Goal: Check status: Check status

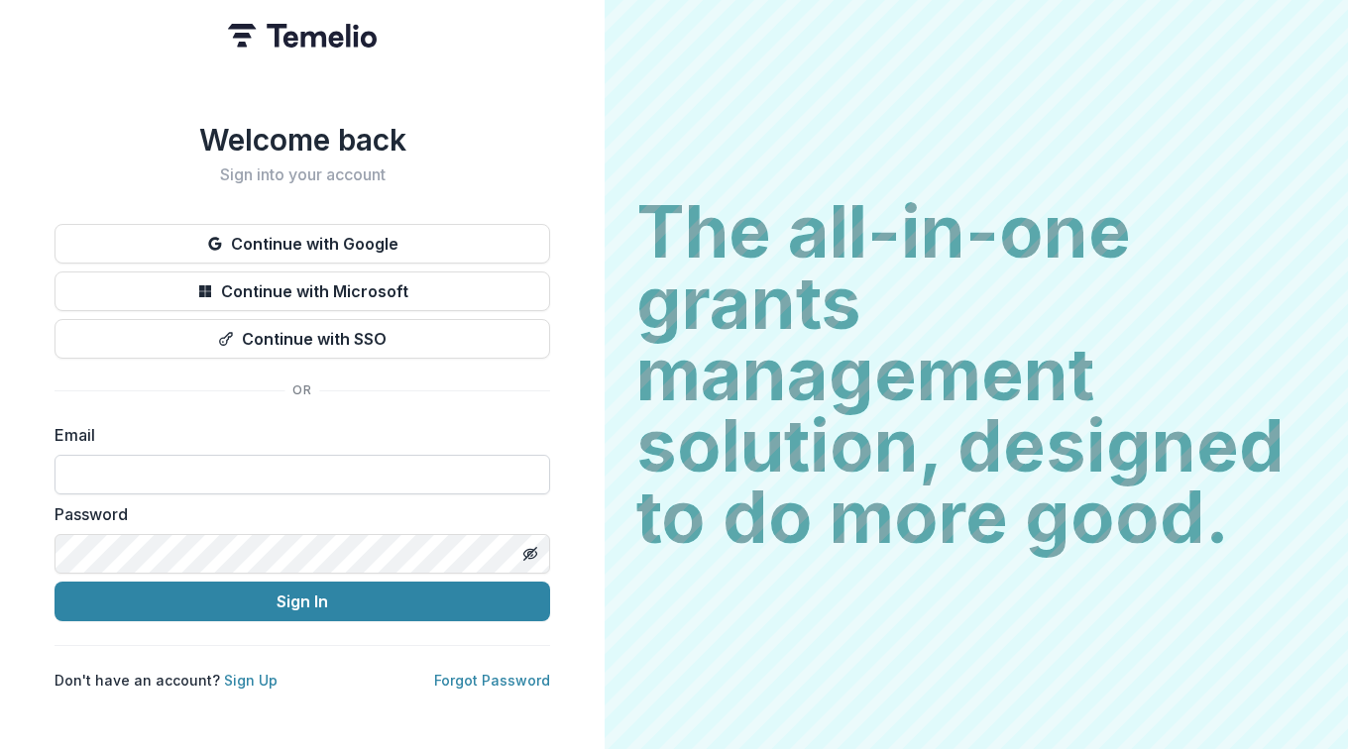
click at [194, 455] on input at bounding box center [303, 475] width 496 height 40
type input "**********"
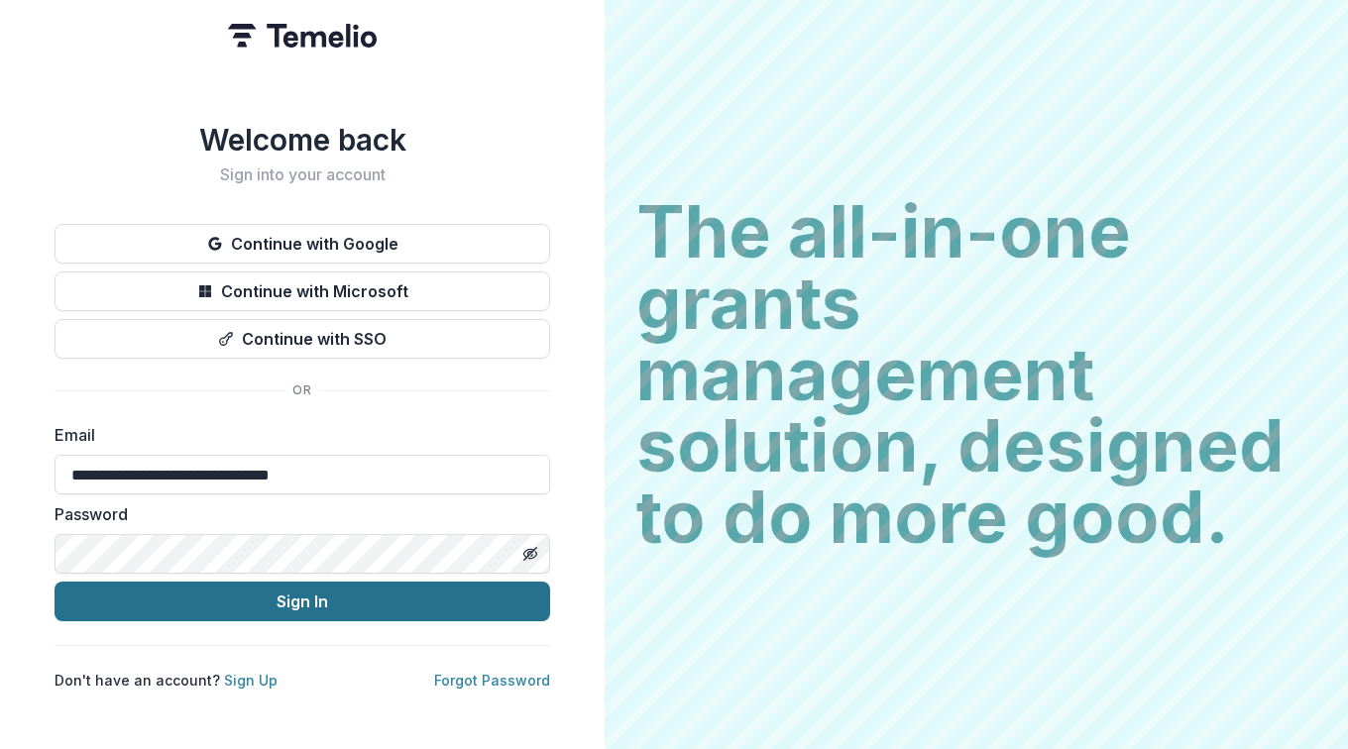
click at [315, 593] on button "Sign In" at bounding box center [303, 602] width 496 height 40
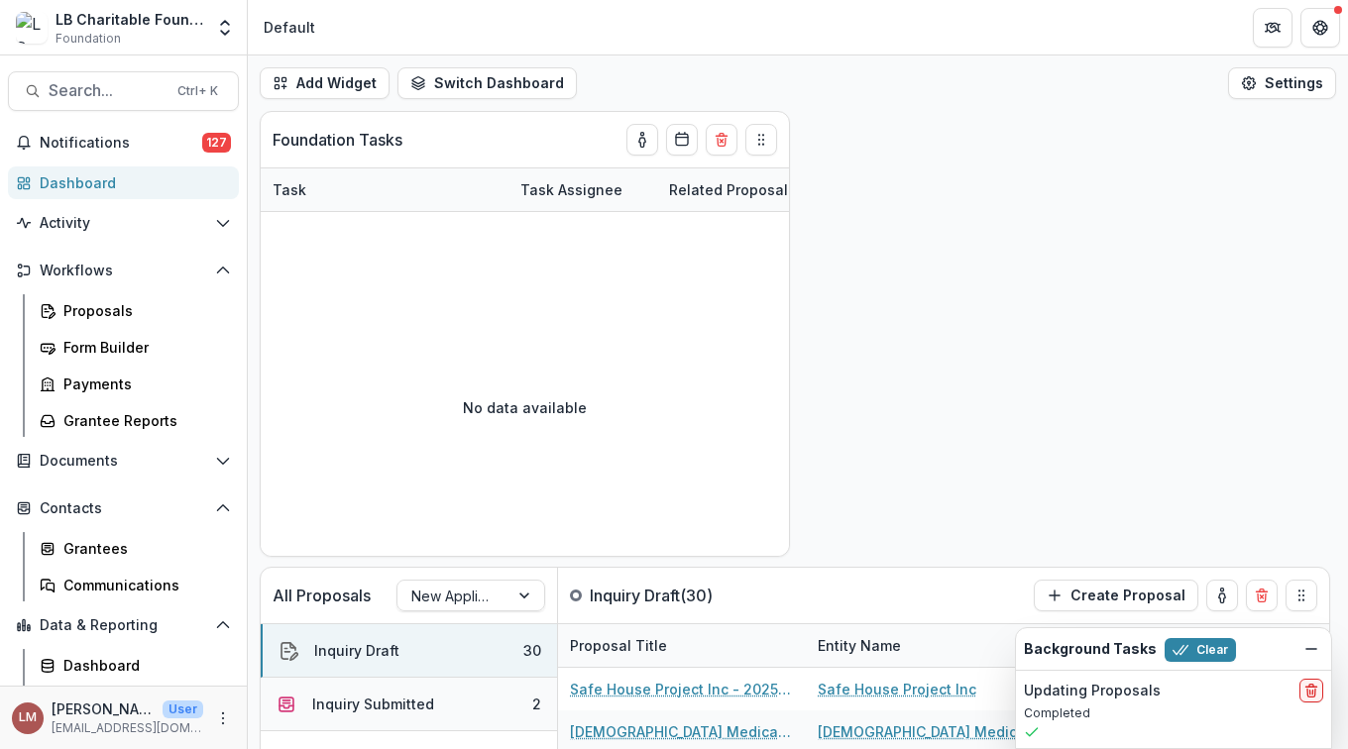
click at [385, 704] on div "Inquiry Submitted" at bounding box center [373, 704] width 122 height 21
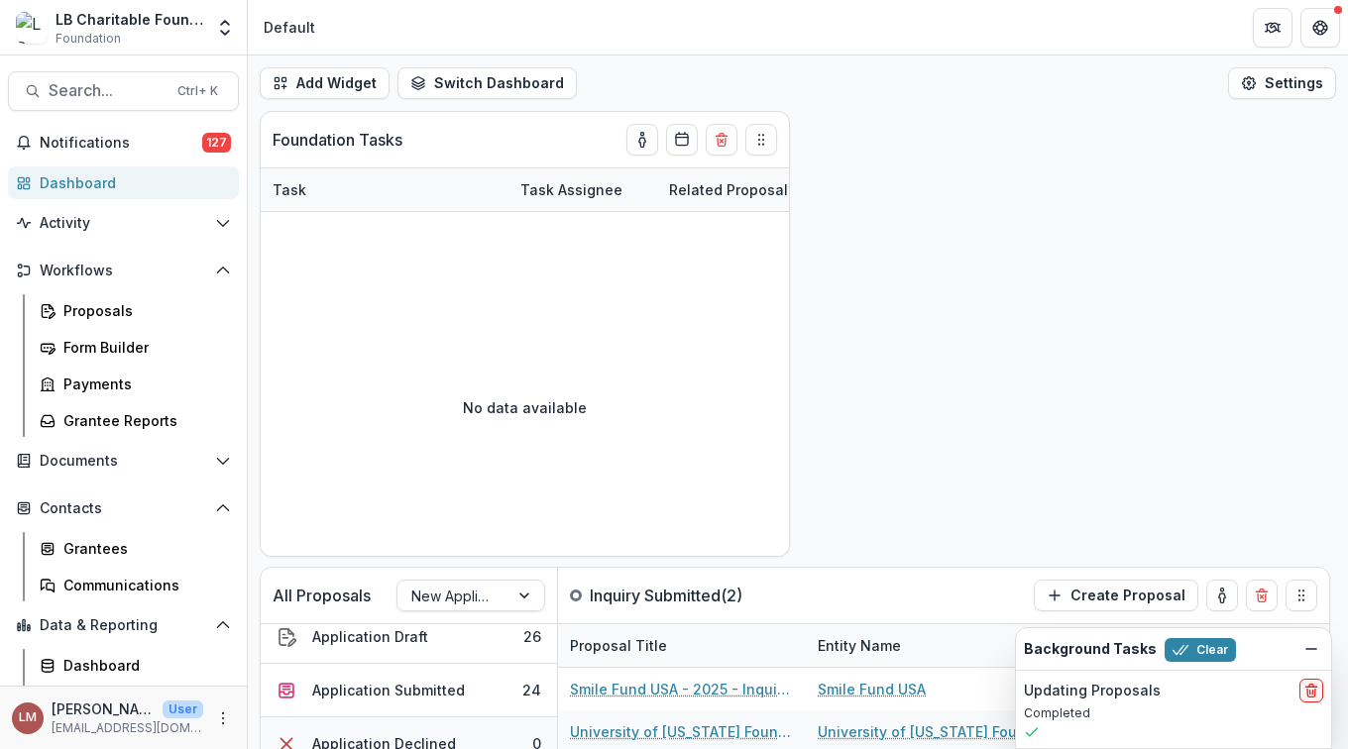
scroll to position [193, 0]
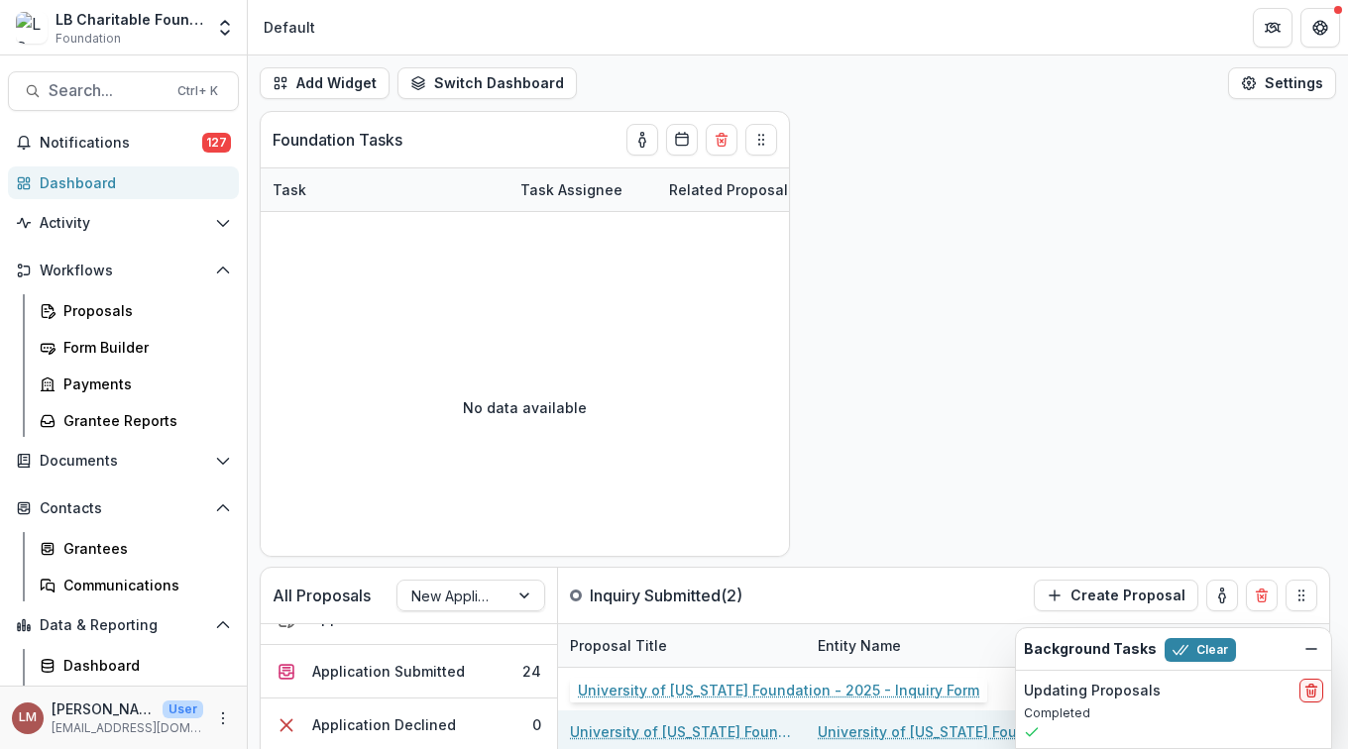
click at [610, 733] on link "University of [US_STATE] Foundation - 2025 - Inquiry Form" at bounding box center [682, 731] width 224 height 21
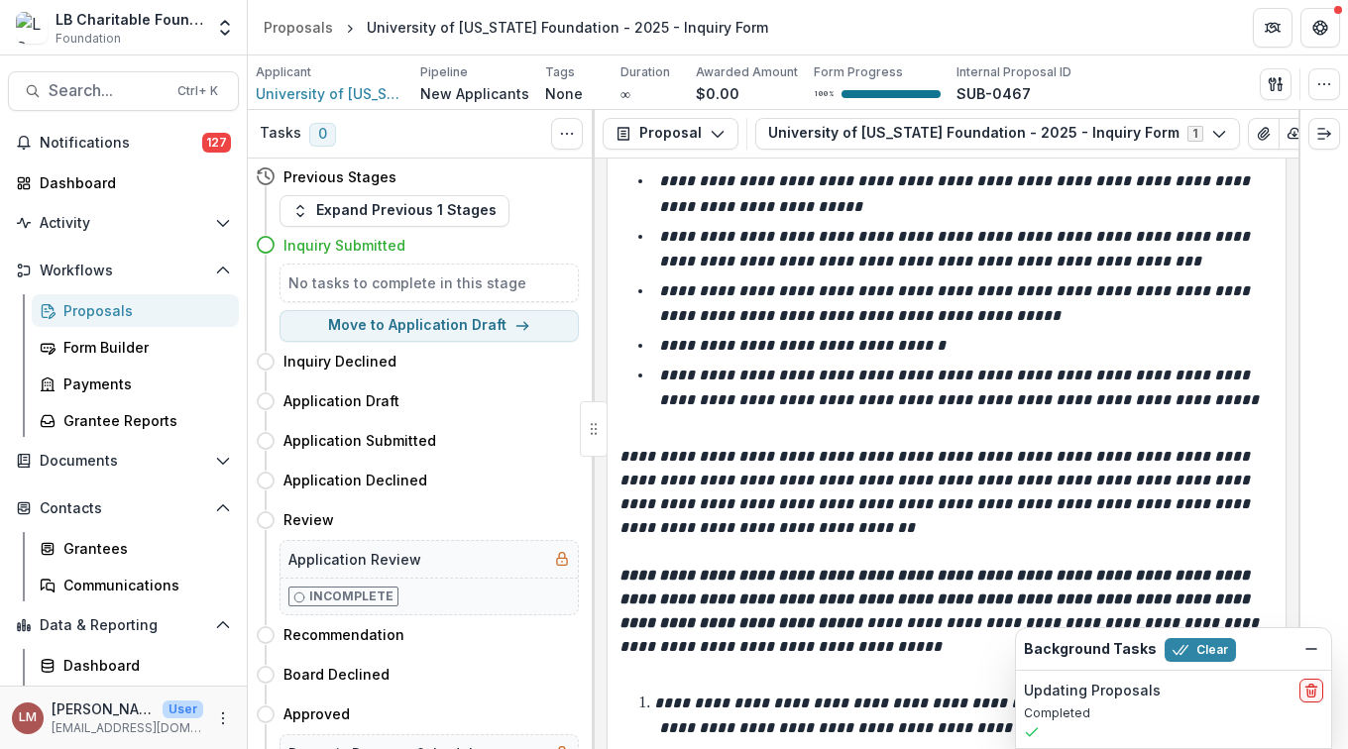
scroll to position [1593, 0]
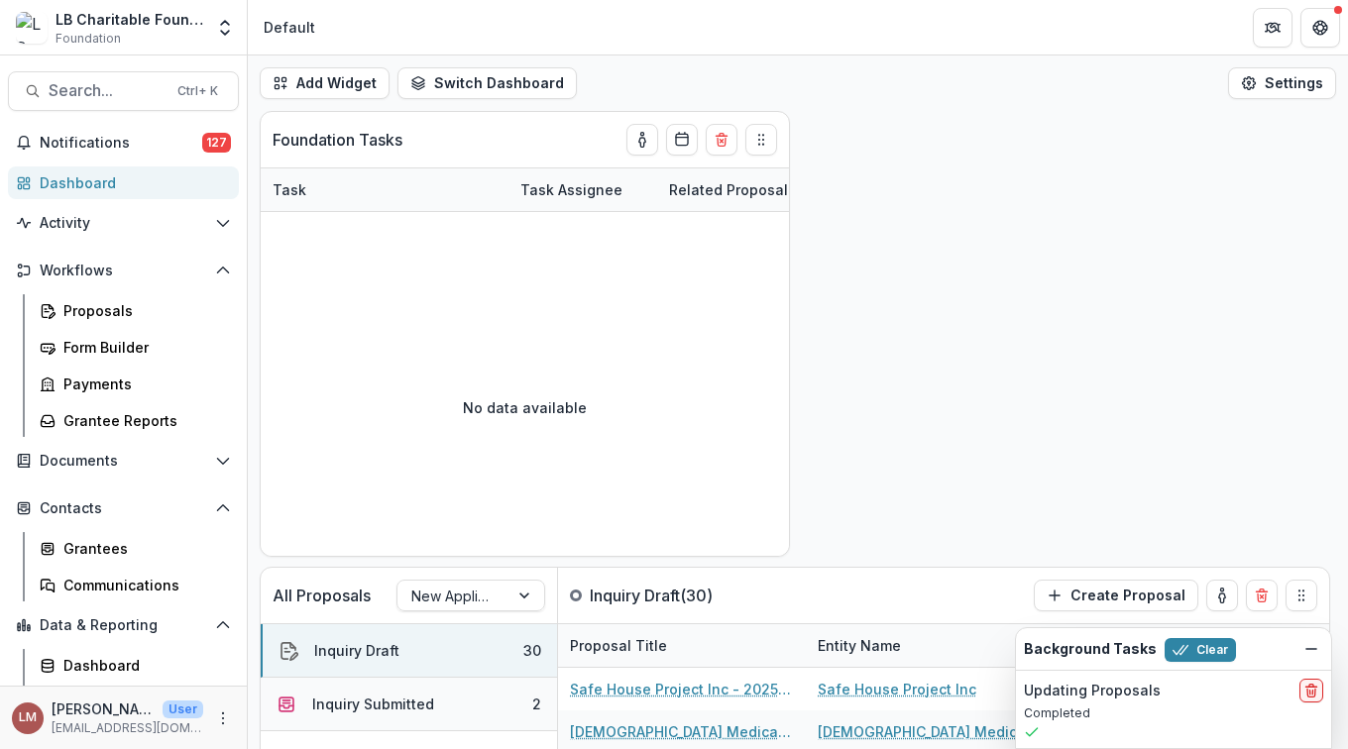
drag, startPoint x: 406, startPoint y: 704, endPoint x: 403, endPoint y: 694, distance: 10.3
click at [406, 703] on div "Inquiry Submitted" at bounding box center [373, 704] width 122 height 21
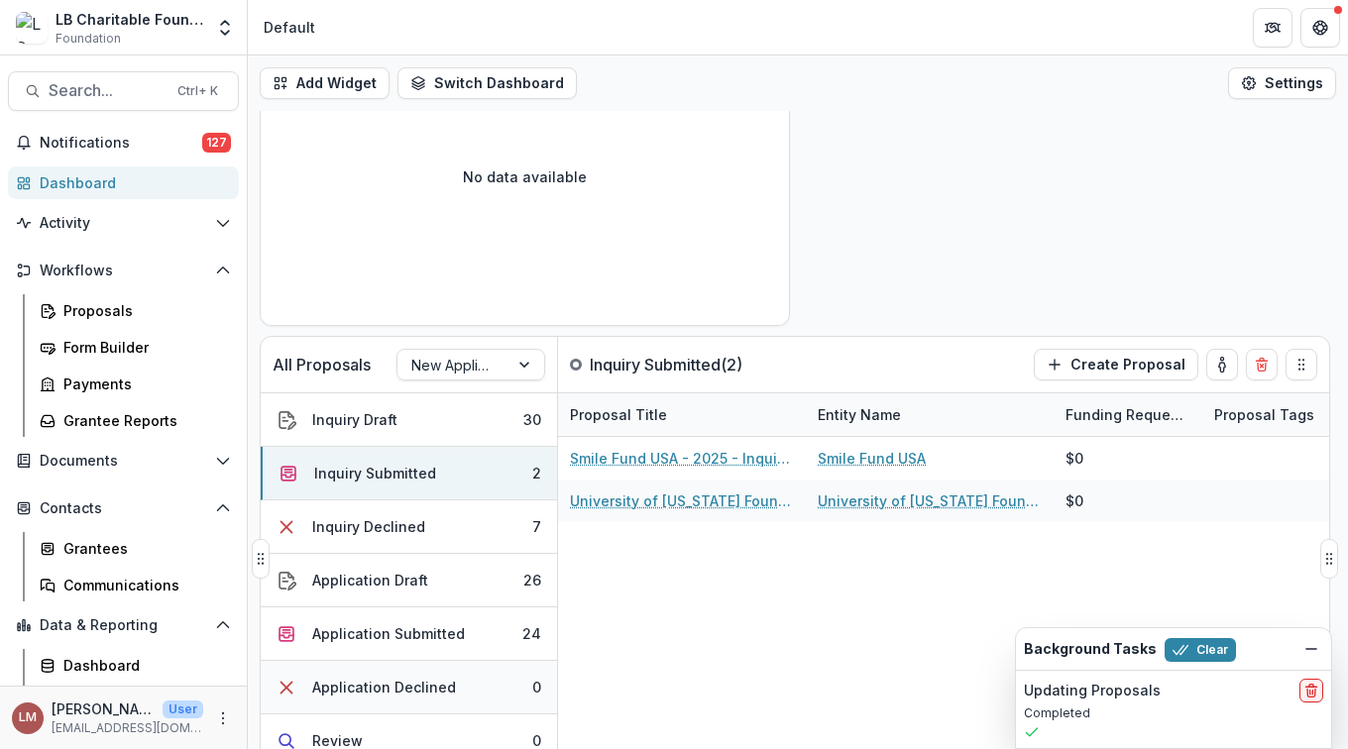
scroll to position [293, 0]
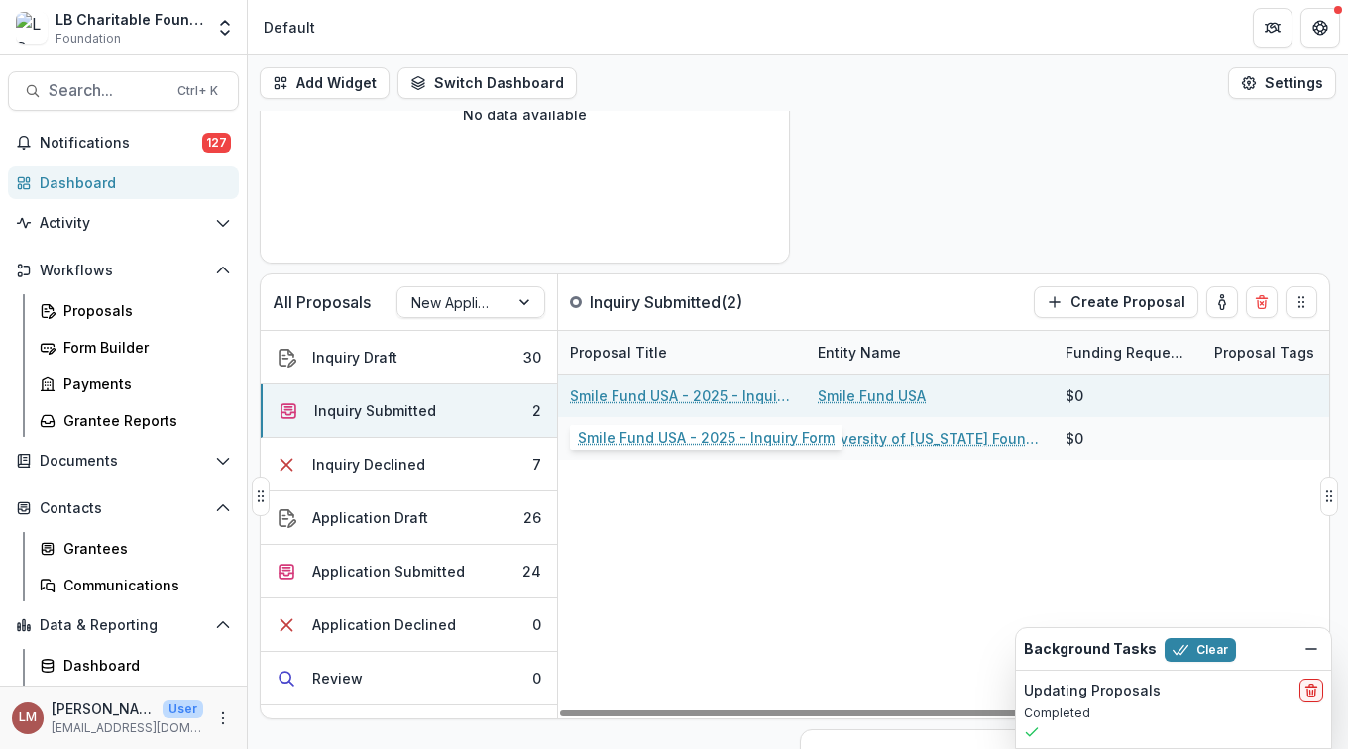
click at [631, 394] on link "Smile Fund USA - 2025 - Inquiry Form" at bounding box center [682, 396] width 224 height 21
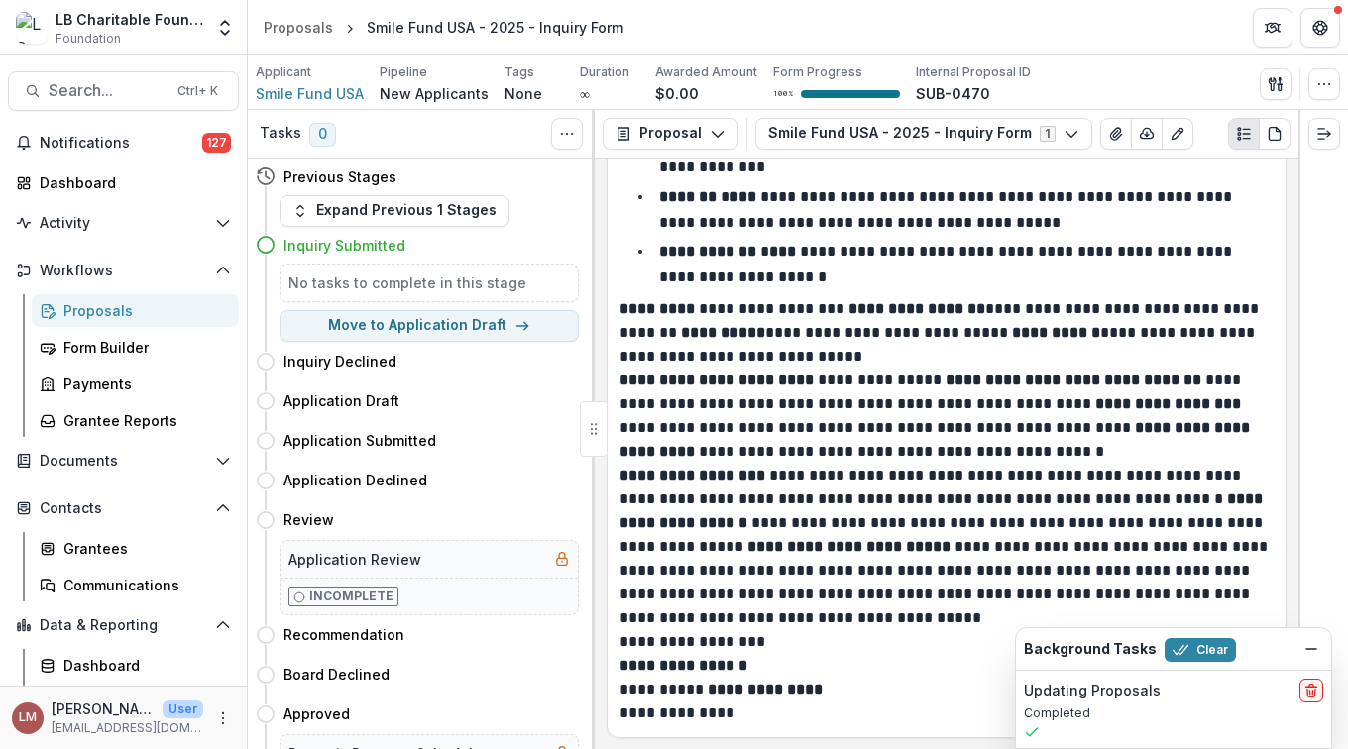
scroll to position [1841, 0]
